Goal: Information Seeking & Learning: Learn about a topic

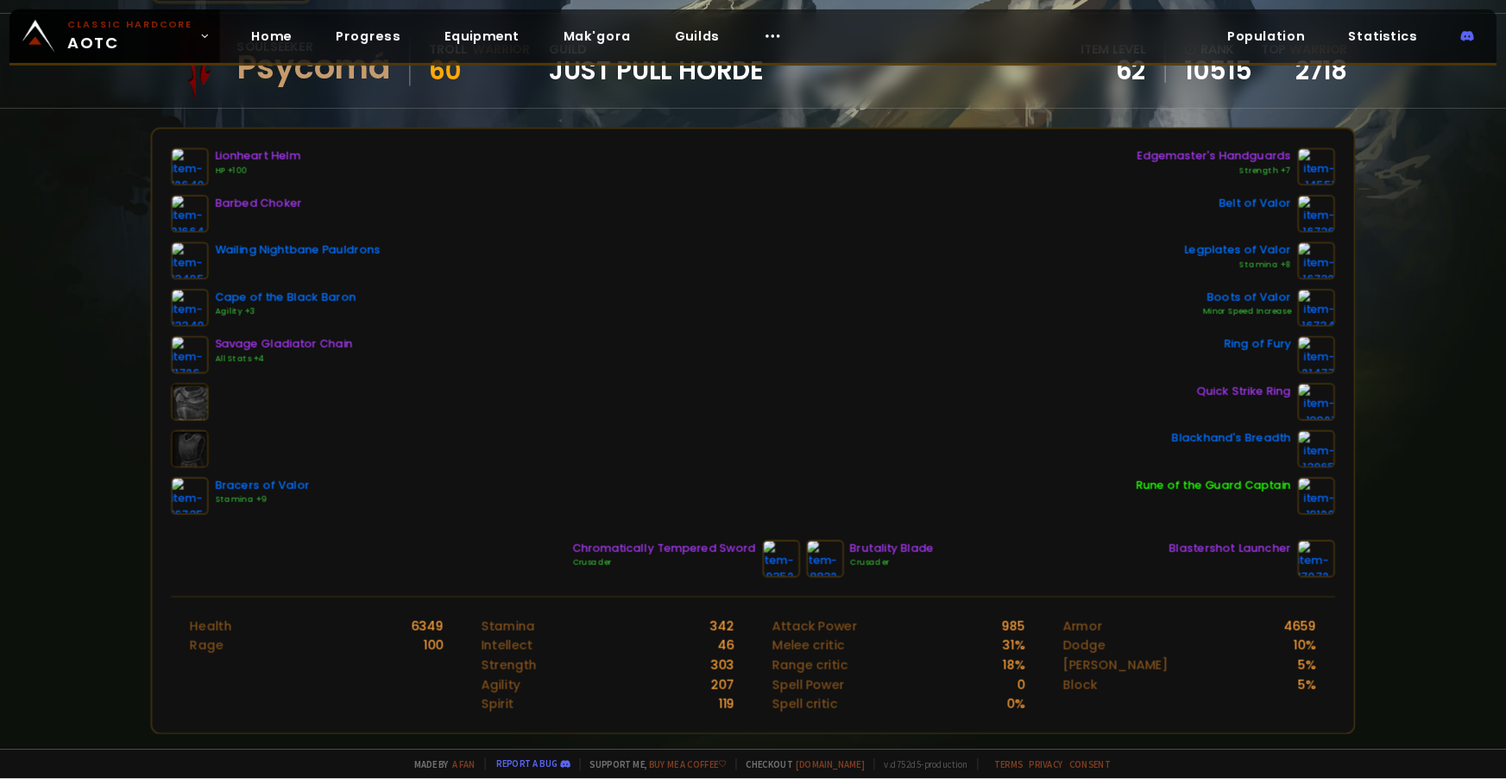
scroll to position [173, 0]
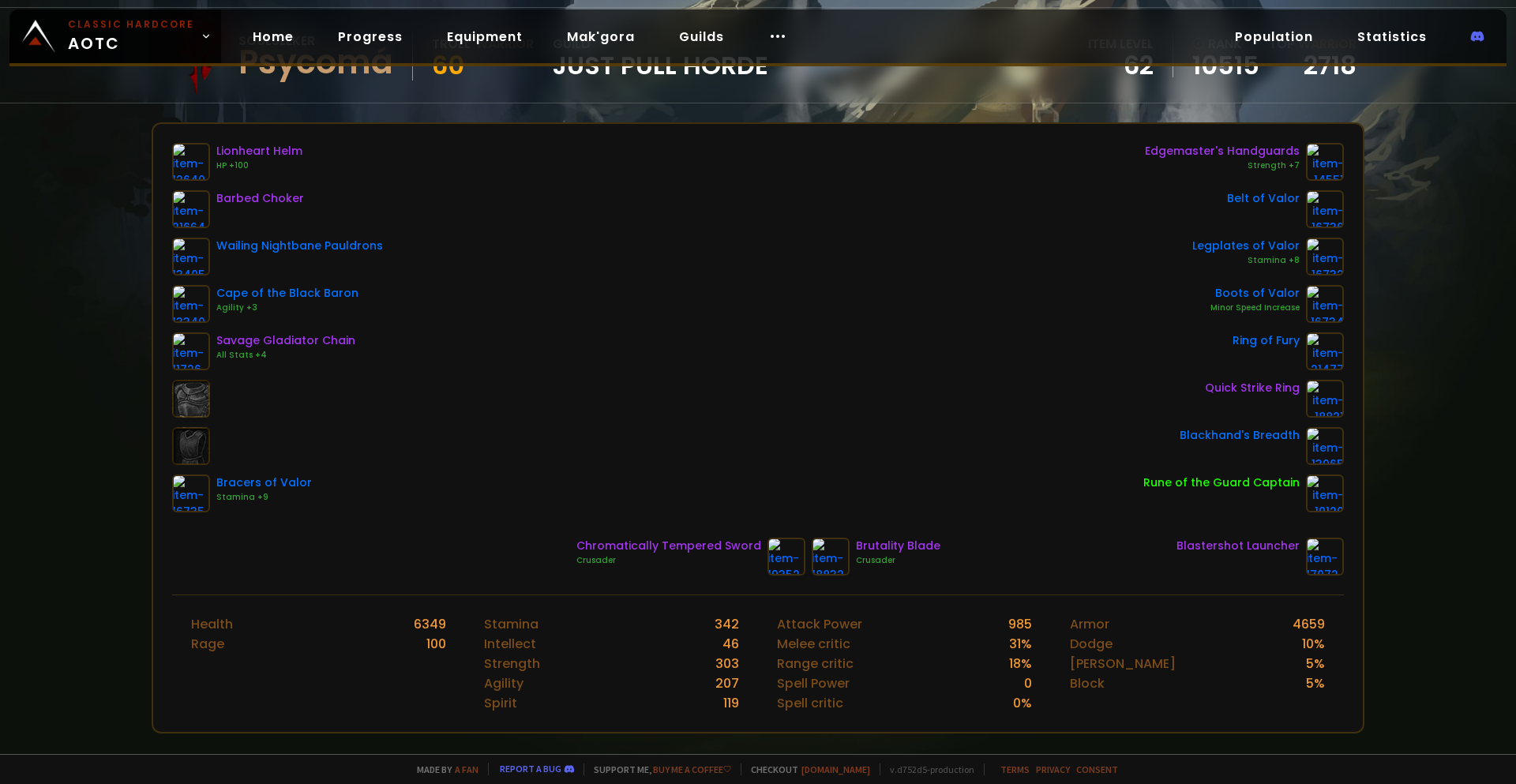
click at [762, 267] on div "Lionheart Helm HP +100 Barbed Choker Wailing Nightbane Pauldrons Cape of the Bl…" at bounding box center [758, 328] width 1171 height 370
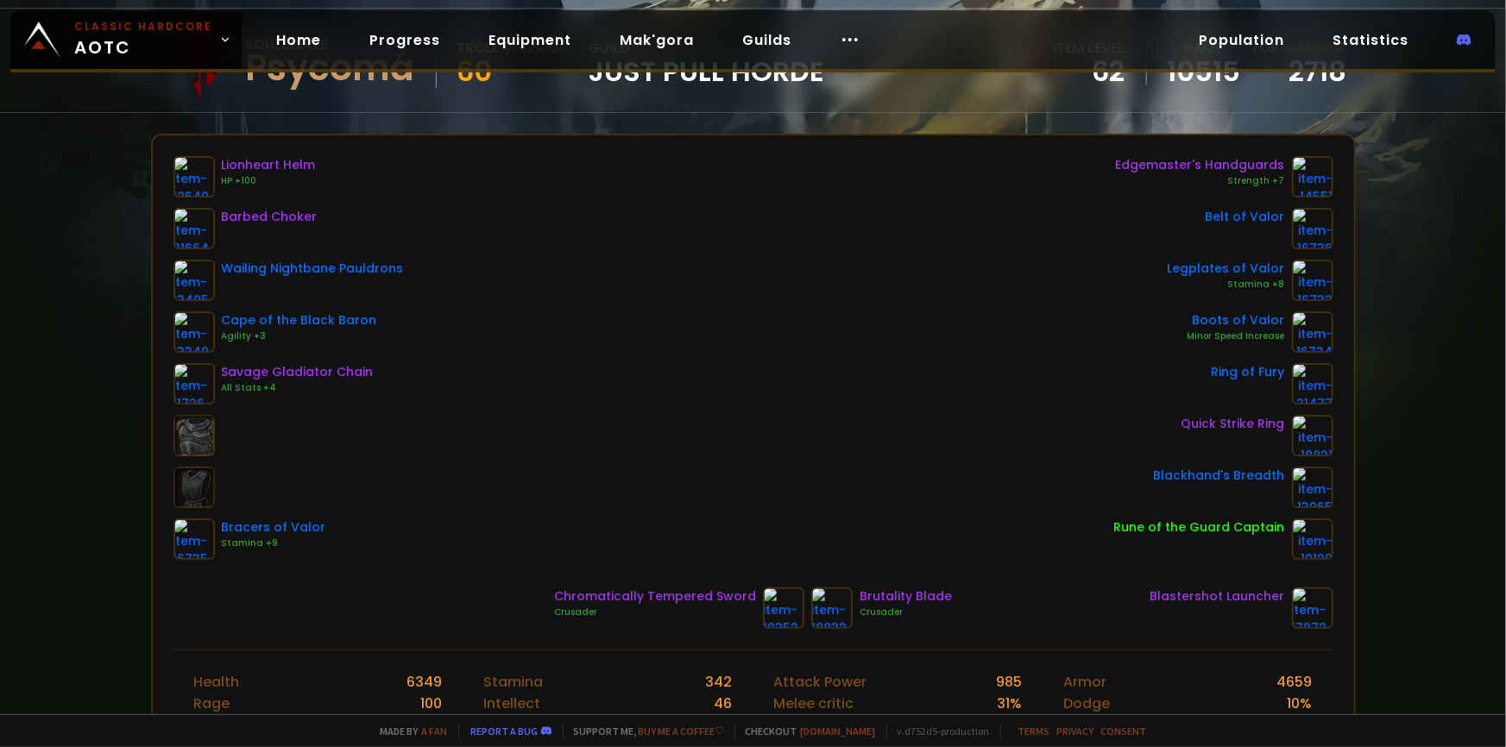
click at [731, 295] on div "Lionheart Helm HP +100 Barbed Choker Wailing Nightbane Pauldrons Cape of the Bl…" at bounding box center [753, 358] width 1160 height 404
click at [552, 263] on div "Lionheart Helm HP +100 Barbed Choker Wailing Nightbane Pauldrons Cape of the Bl…" at bounding box center [753, 358] width 1160 height 404
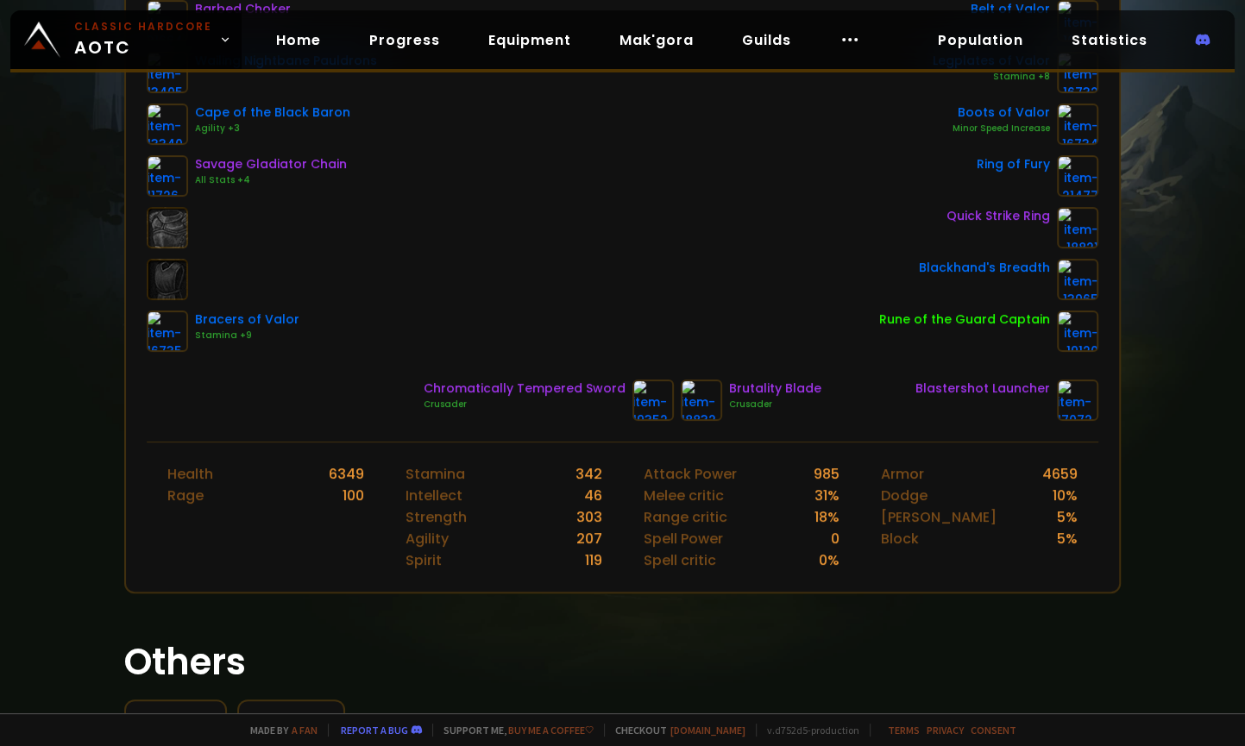
scroll to position [329, 0]
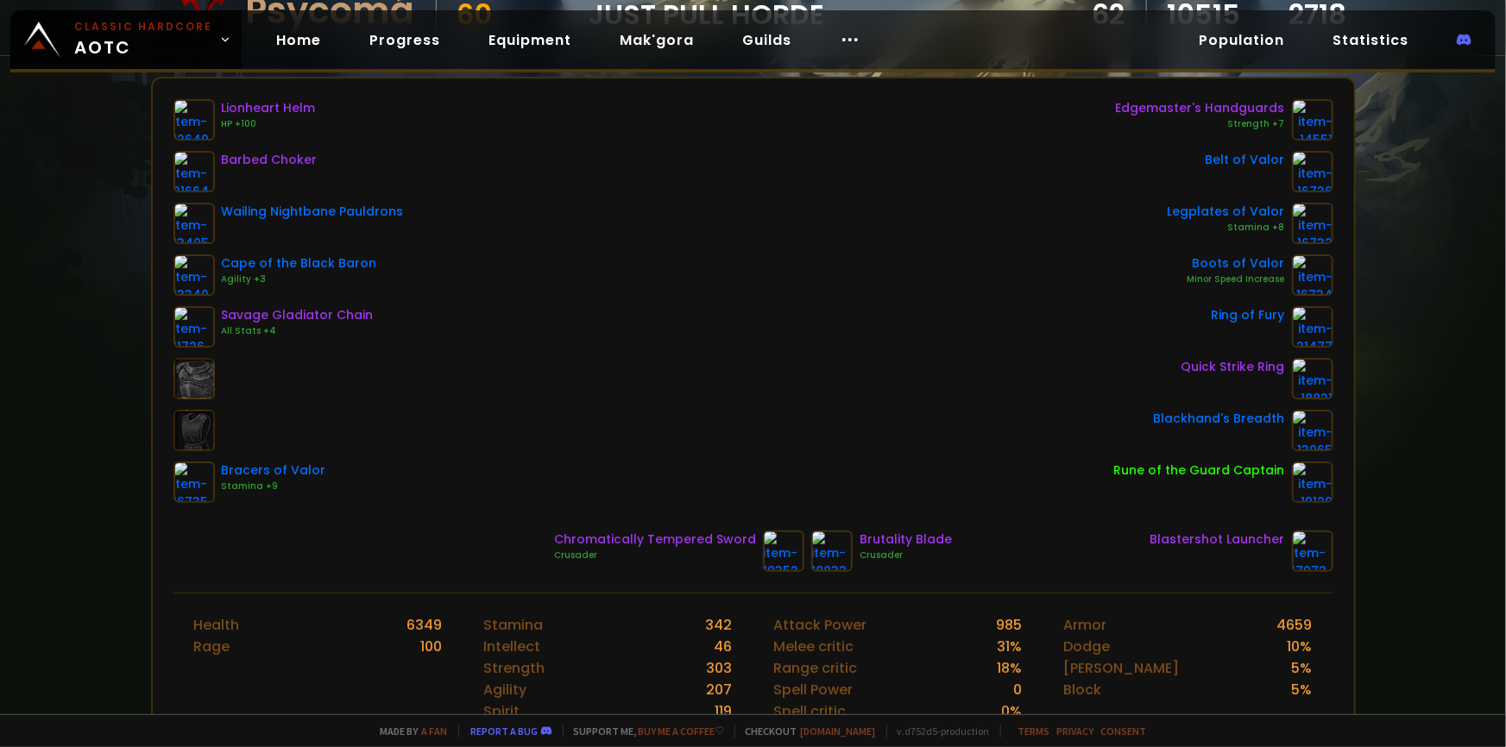
scroll to position [235, 0]
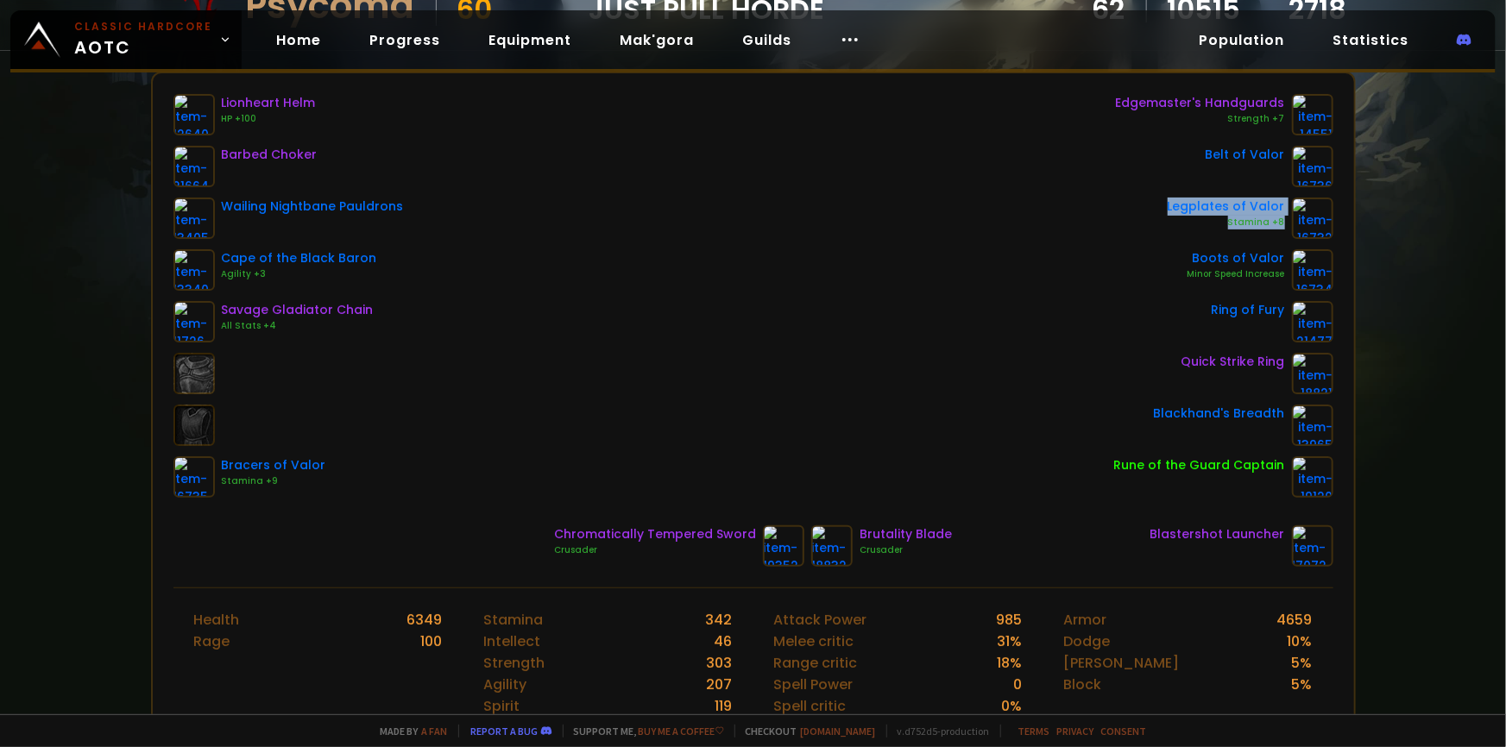
drag, startPoint x: 1157, startPoint y: 195, endPoint x: 1267, endPoint y: 222, distance: 112.8
click at [1244, 222] on div "Legplates of Valor Stamina +8" at bounding box center [1223, 218] width 219 height 41
click at [1244, 236] on div "Edgemaster's Handguards Strength +7 Belt of Valor Legplates of Valor Stamina +8…" at bounding box center [1223, 296] width 219 height 404
drag, startPoint x: 1175, startPoint y: 251, endPoint x: 1262, endPoint y: 266, distance: 88.4
click at [1244, 266] on div "Boots of Valor Minor Speed Increase" at bounding box center [1223, 269] width 219 height 41
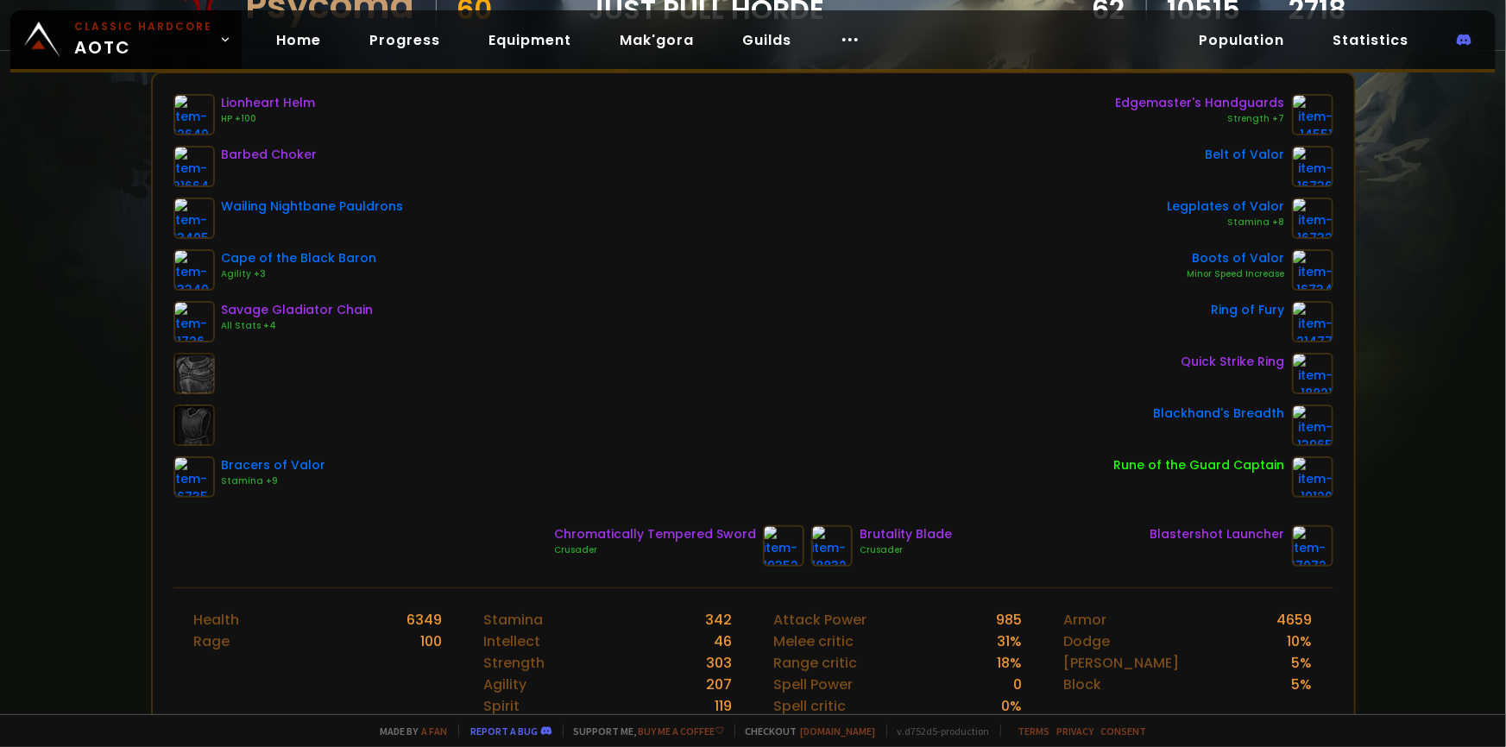
click at [1237, 147] on div "Belt of Valor" at bounding box center [1244, 155] width 79 height 18
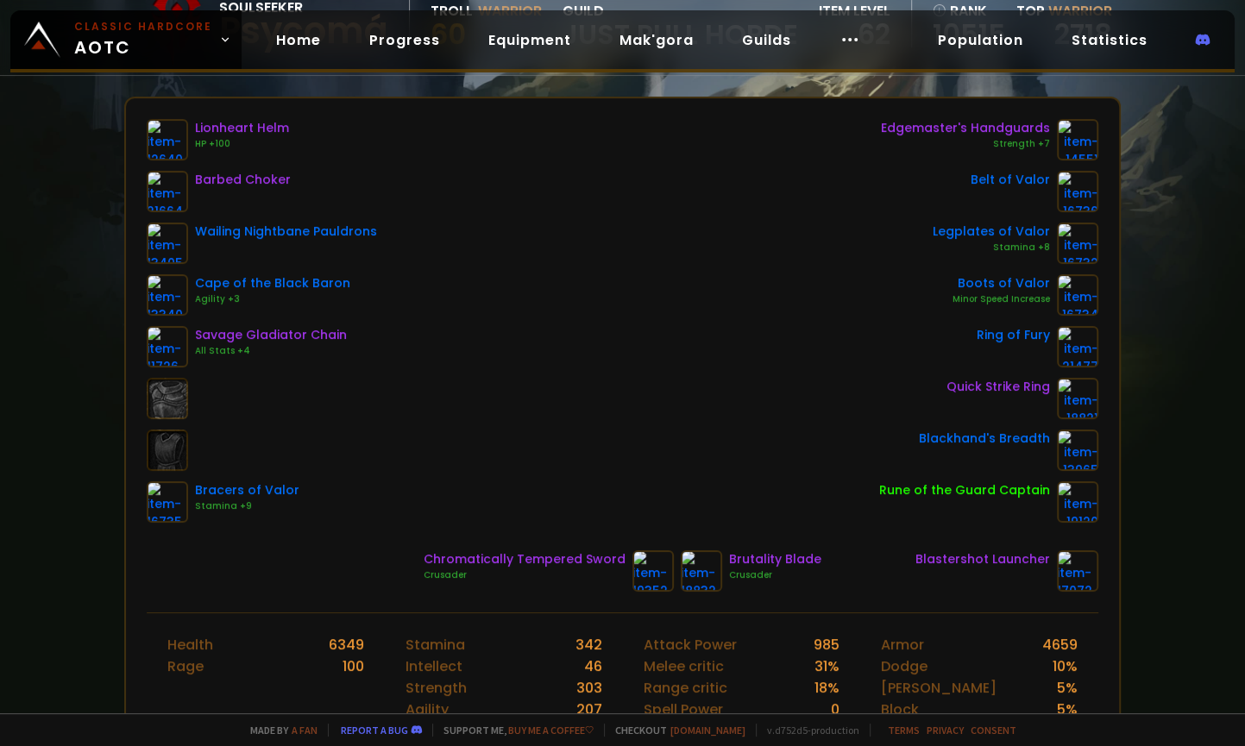
scroll to position [156, 0]
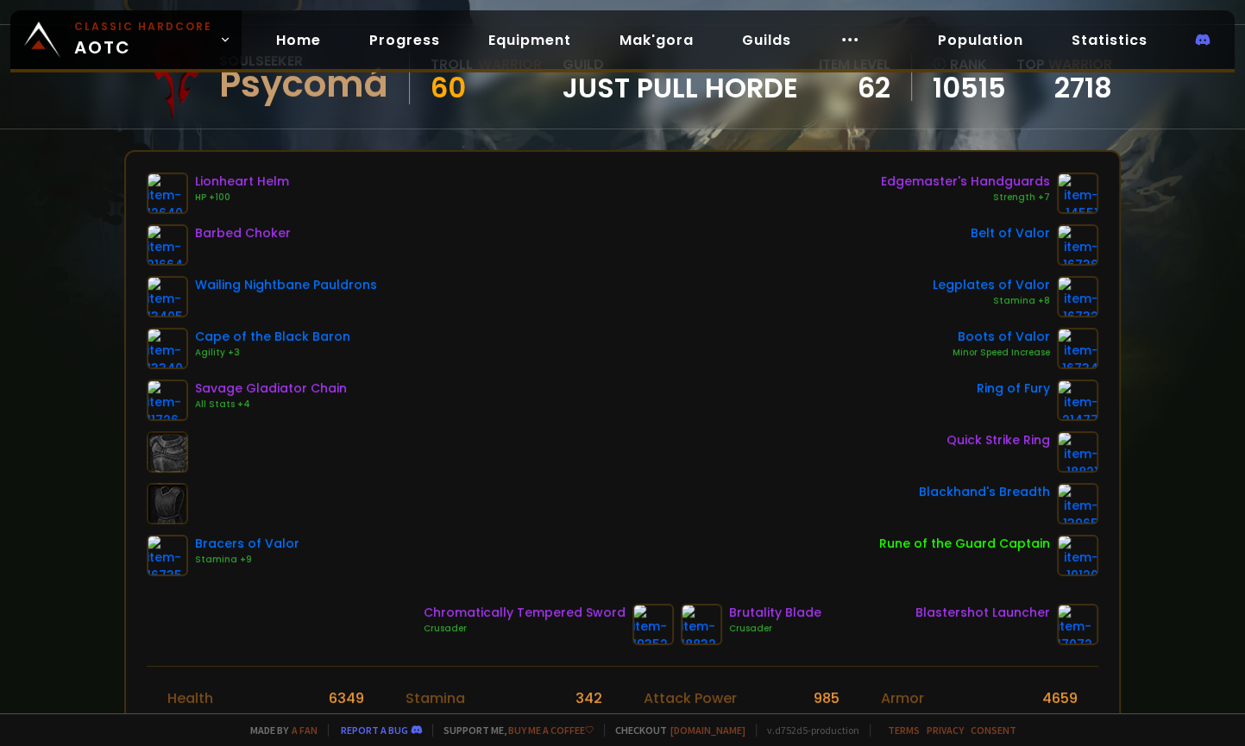
drag, startPoint x: 587, startPoint y: 378, endPoint x: 574, endPoint y: 376, distance: 13.1
click at [585, 378] on div "Lionheart Helm HP +100 Barbed Choker Wailing Nightbane Pauldrons Cape of the Bl…" at bounding box center [622, 375] width 951 height 404
click at [664, 241] on div "Lionheart Helm HP +100 Barbed Choker Wailing Nightbane Pauldrons Cape of the Bl…" at bounding box center [622, 375] width 951 height 404
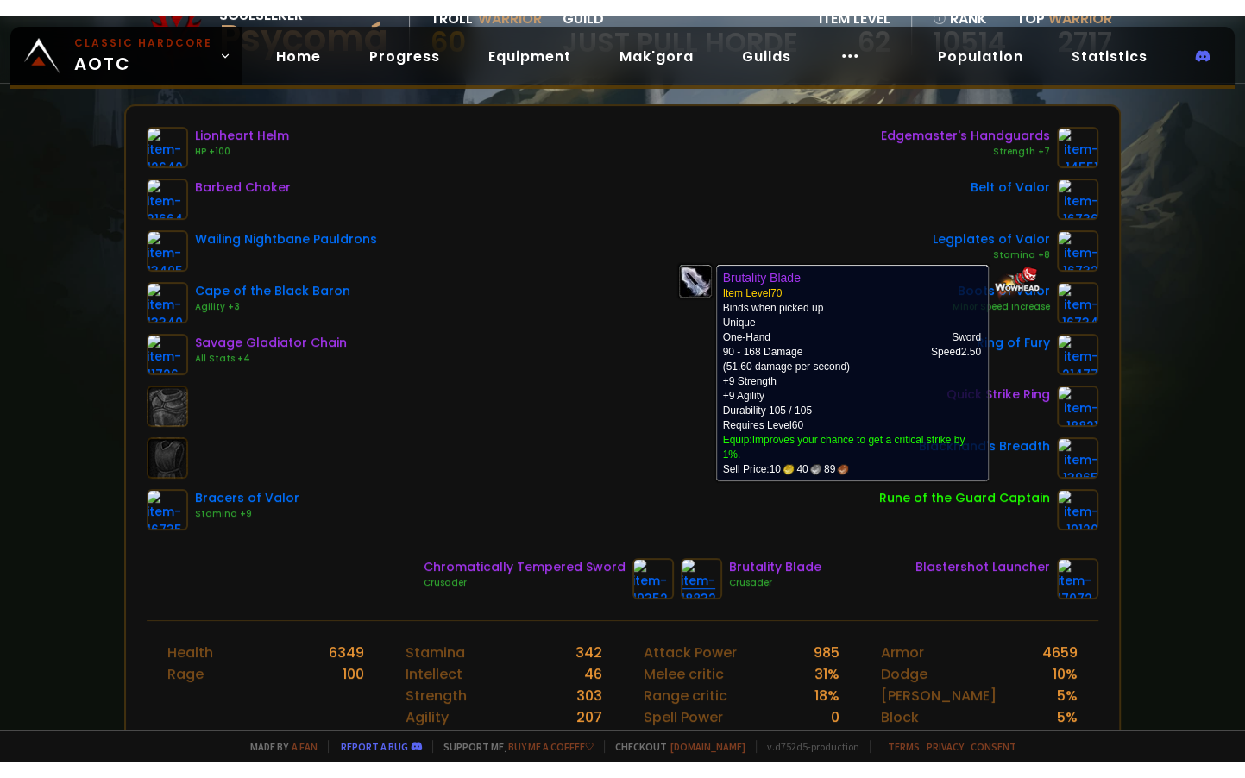
scroll to position [211, 0]
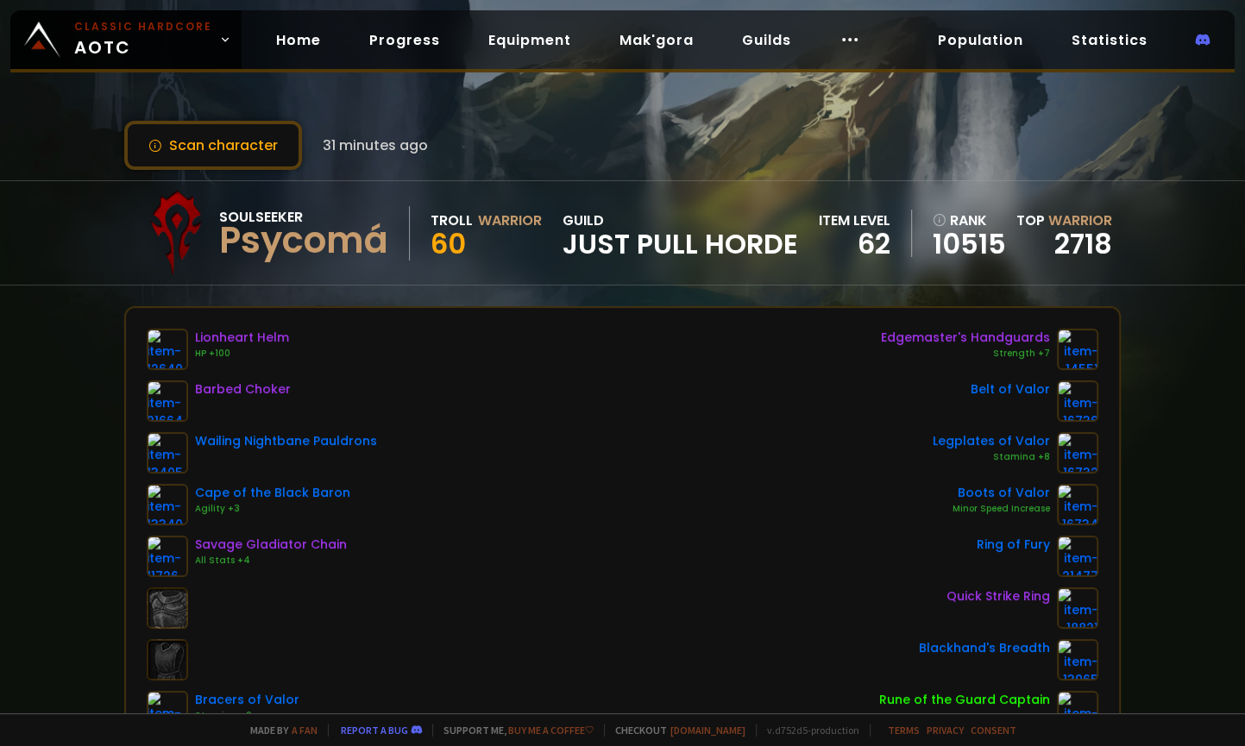
click at [626, 236] on span "Just Pull Horde" at bounding box center [681, 244] width 236 height 26
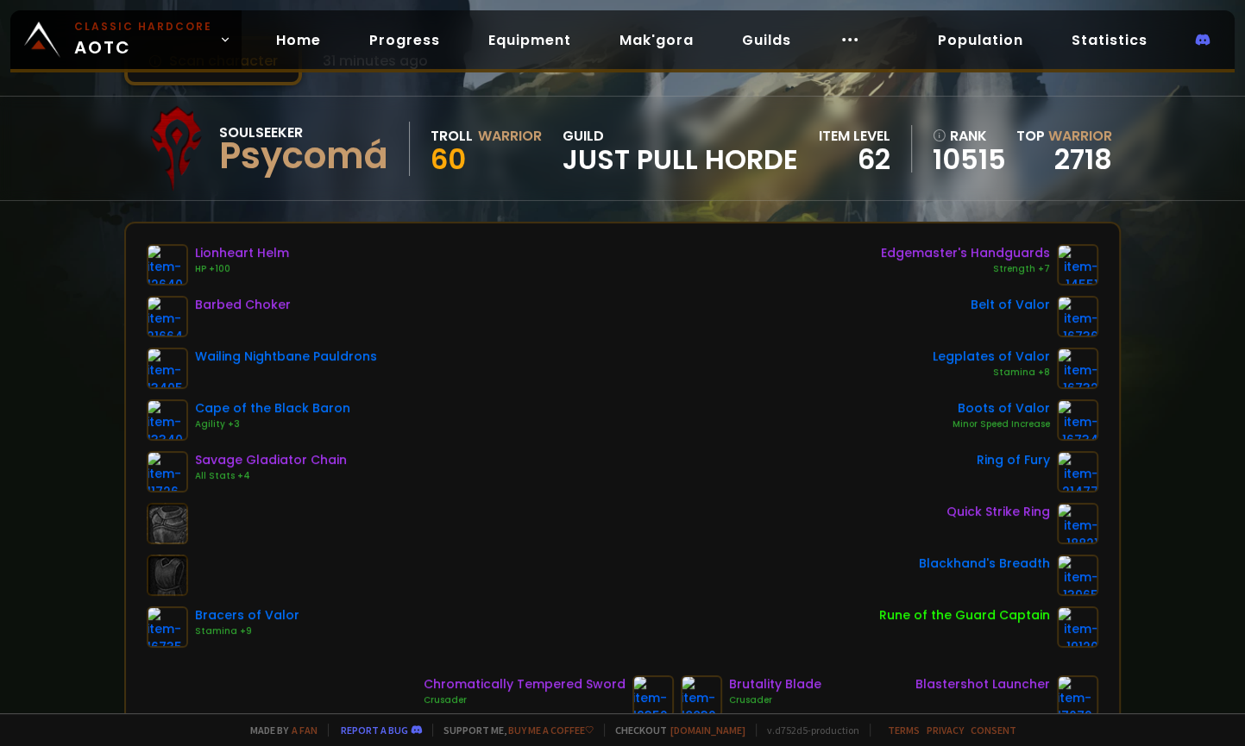
scroll to position [78, 0]
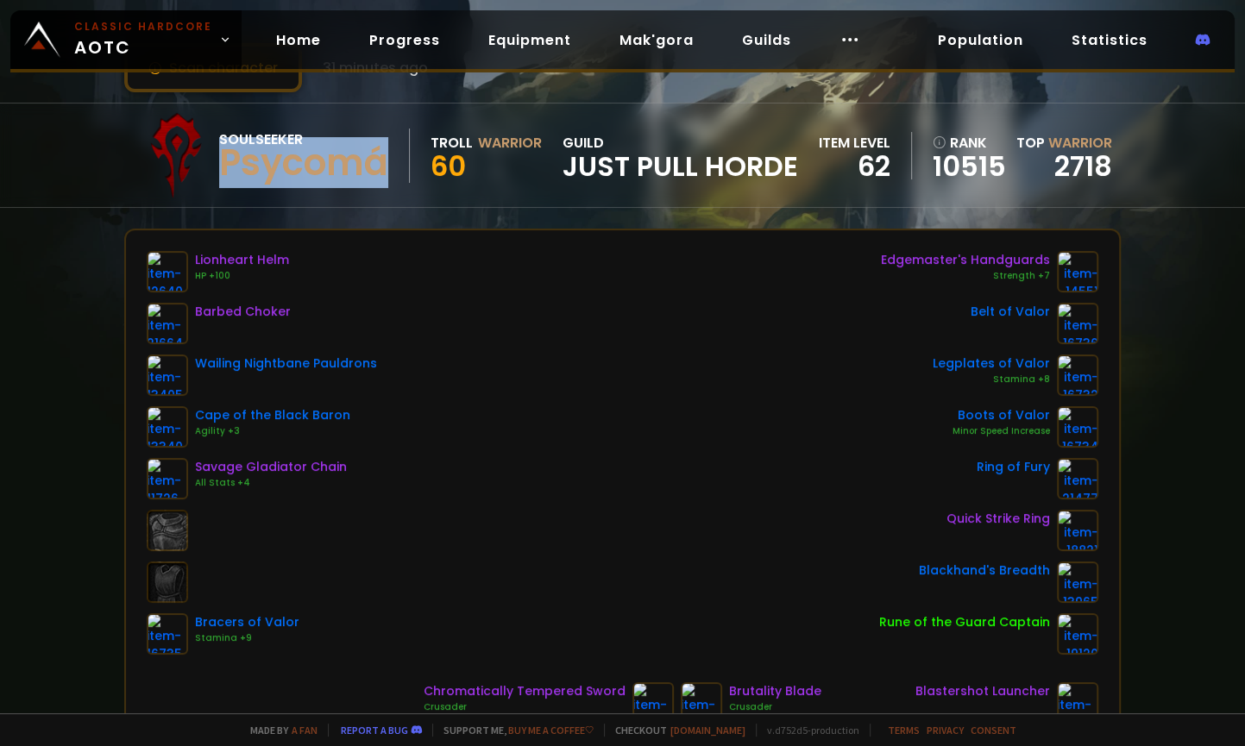
drag, startPoint x: 223, startPoint y: 153, endPoint x: 384, endPoint y: 161, distance: 160.7
click at [384, 161] on div "Psycomá" at bounding box center [303, 163] width 169 height 26
click at [376, 160] on div "Psycomá" at bounding box center [303, 163] width 169 height 26
click at [611, 192] on div "Soulseeker Psycomá Troll Warrior 60 guild Just Pull Horde" at bounding box center [465, 155] width 665 height 86
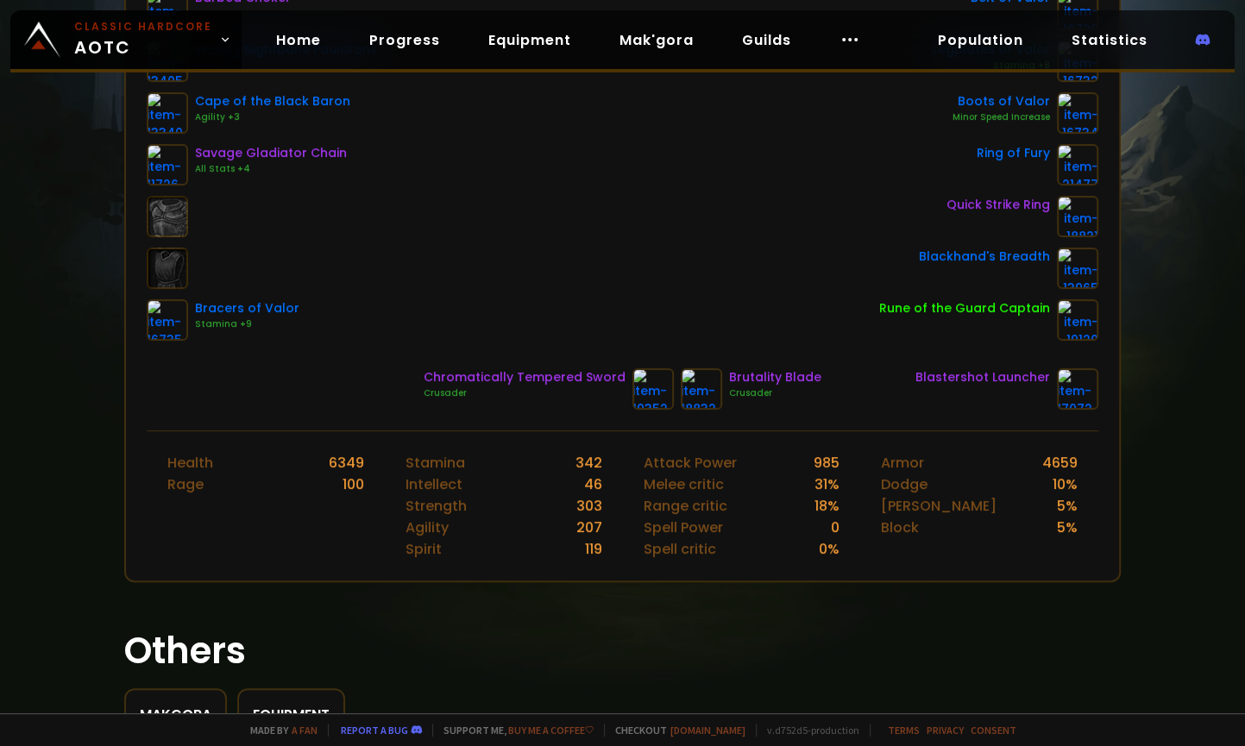
scroll to position [0, 0]
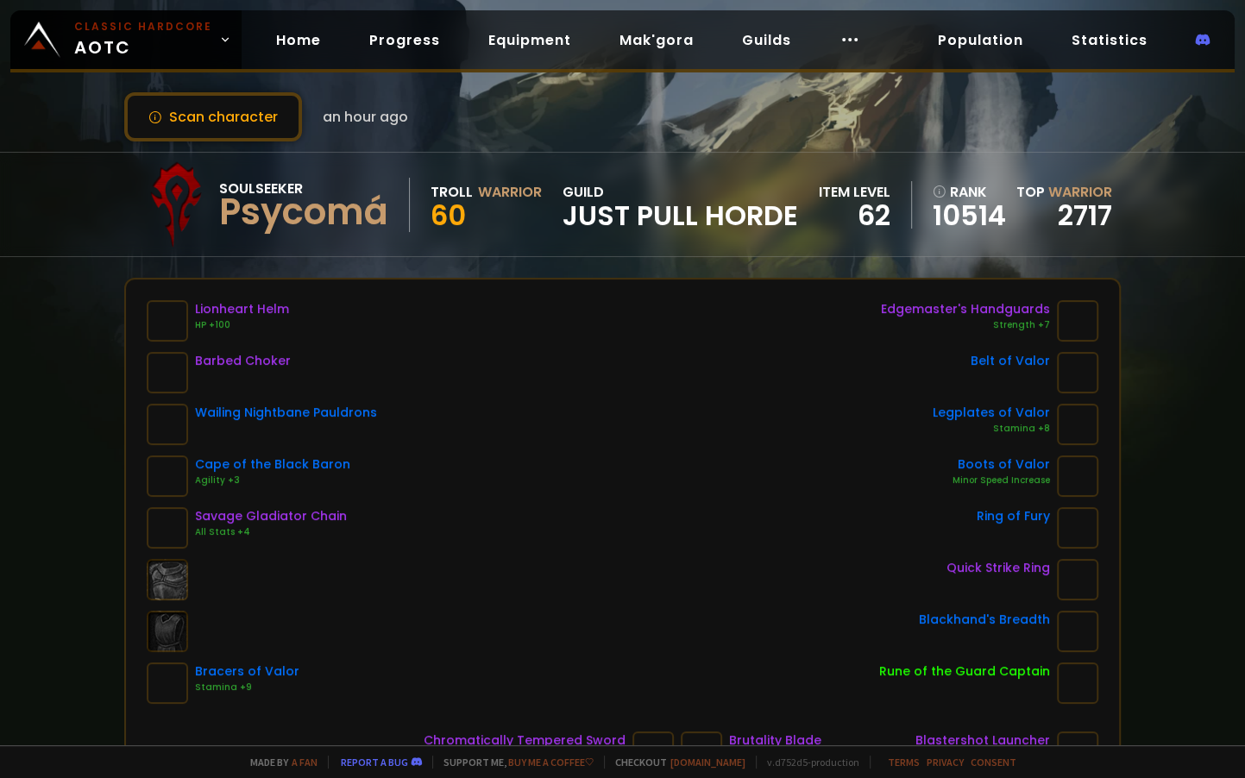
scroll to position [156, 0]
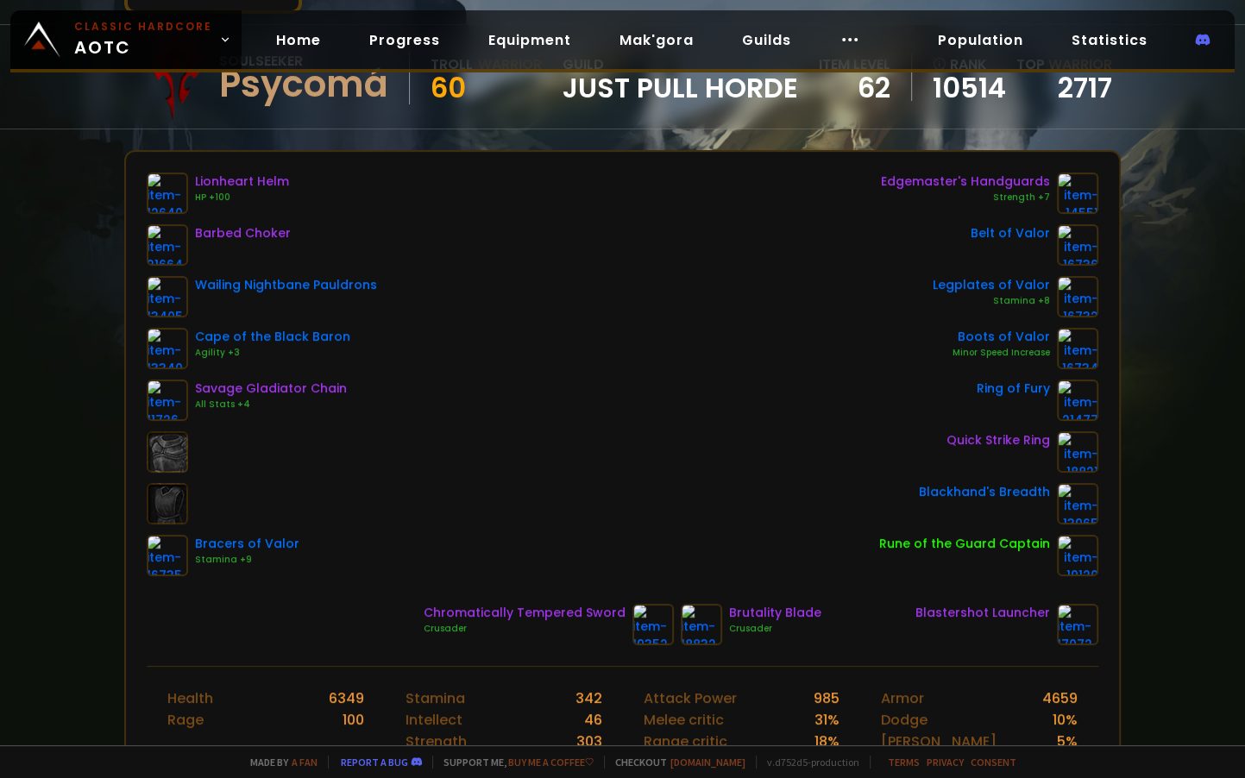
click at [85, 255] on div "Scan character an hour ago Soulseeker Psycomá Troll Warrior 60 guild Just Pull …" at bounding box center [622, 372] width 1245 height 745
drag, startPoint x: 1199, startPoint y: 272, endPoint x: 1191, endPoint y: 274, distance: 8.8
click at [1199, 272] on div "Scan character an hour ago Soulseeker Psycomá Troll Warrior 60 guild Just Pull …" at bounding box center [622, 372] width 1245 height 745
